Goal: Transaction & Acquisition: Purchase product/service

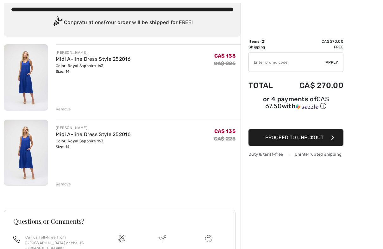
scroll to position [47, 0]
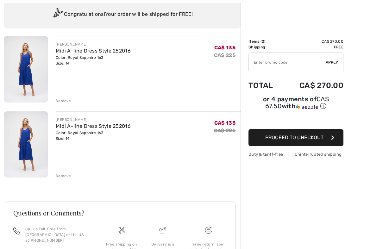
click at [62, 178] on div "Remove" at bounding box center [64, 176] width 16 height 6
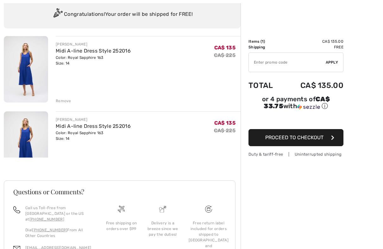
scroll to position [35, 0]
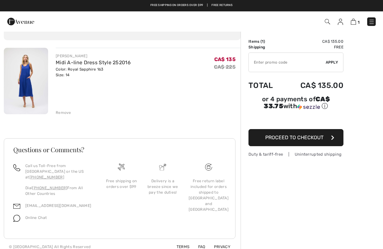
click at [294, 139] on span "Proceed to Checkout" at bounding box center [294, 138] width 58 height 6
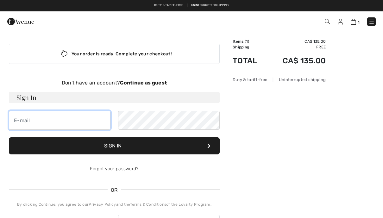
click at [66, 121] on input "email" at bounding box center [60, 120] width 102 height 19
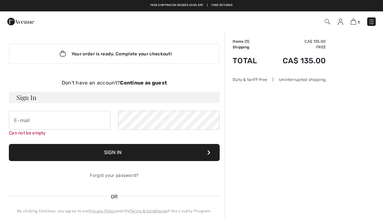
type input "[EMAIL_ADDRESS][PERSON_NAME][DOMAIN_NAME]"
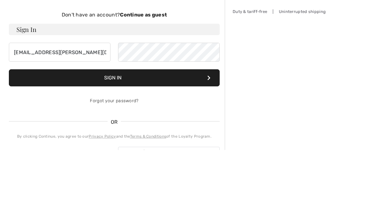
click at [114, 137] on button "Sign In" at bounding box center [114, 145] width 211 height 17
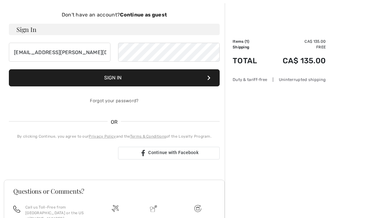
click at [125, 77] on button "Sign In" at bounding box center [114, 77] width 211 height 17
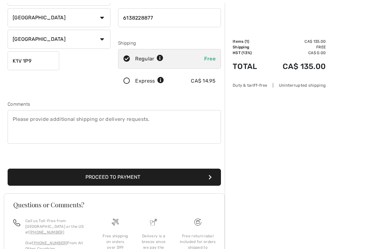
scroll to position [105, 0]
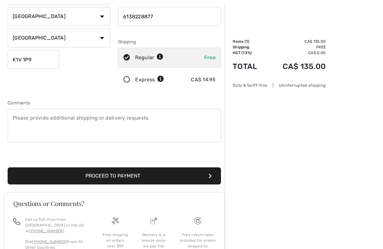
click at [94, 176] on button "Proceed to Payment" at bounding box center [114, 176] width 213 height 17
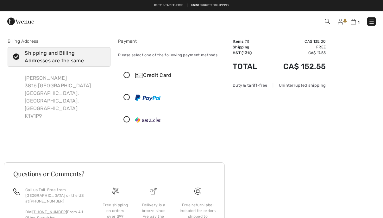
scroll to position [1, 0]
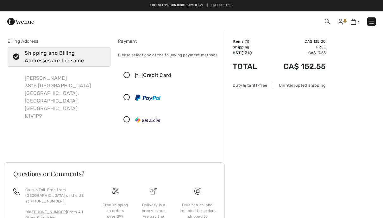
click at [129, 75] on icon at bounding box center [126, 75] width 17 height 7
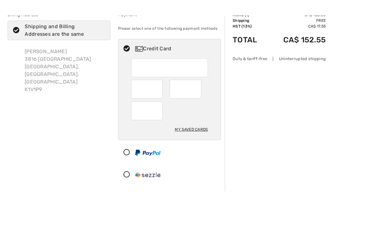
scroll to position [43, 0]
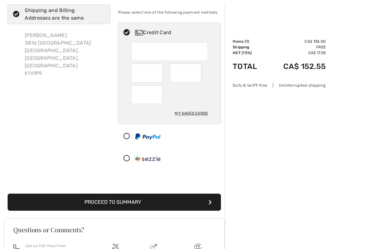
click at [125, 138] on icon at bounding box center [126, 136] width 17 height 7
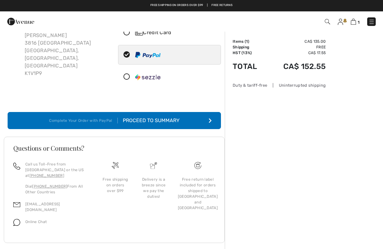
scroll to position [42, 0]
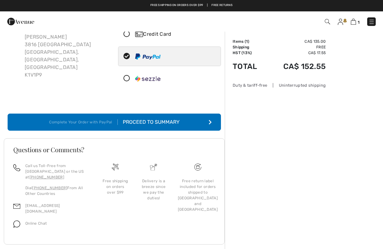
click at [150, 123] on div "Proceed to Summary" at bounding box center [149, 122] width 62 height 8
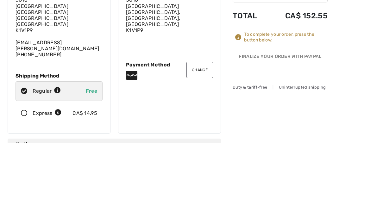
scroll to position [76, 0]
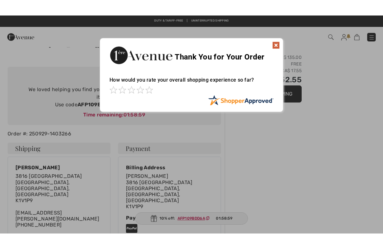
scroll to position [34, 0]
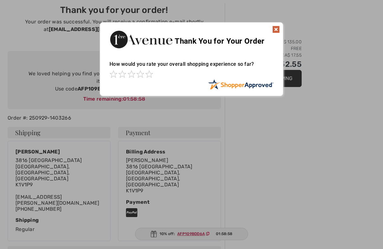
click at [277, 30] on img at bounding box center [276, 30] width 8 height 8
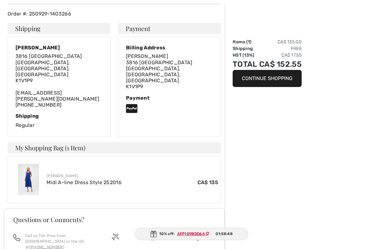
scroll to position [139, 0]
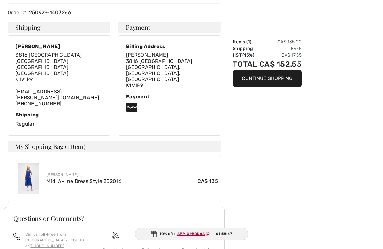
click at [34, 163] on img at bounding box center [28, 178] width 21 height 31
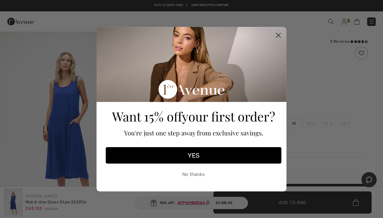
click at [278, 36] on circle "Close dialog" at bounding box center [278, 35] width 10 height 10
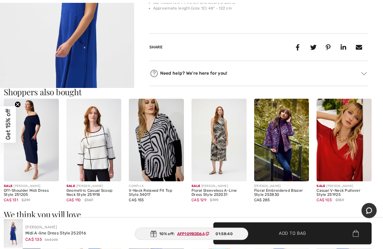
scroll to position [308, 0]
